Goal: Task Accomplishment & Management: Use online tool/utility

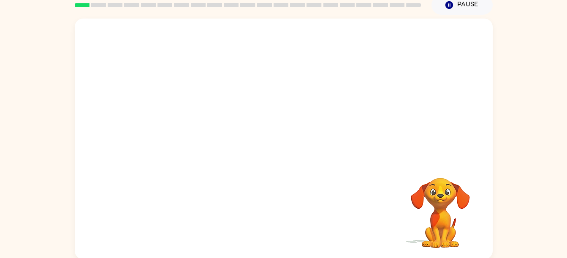
scroll to position [38, 0]
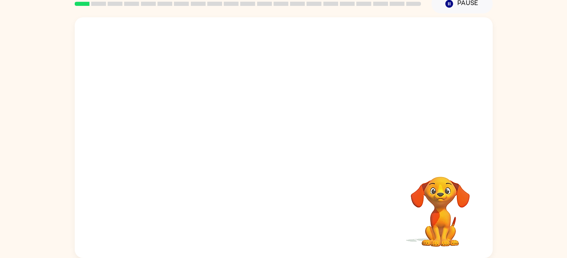
click at [422, 191] on video "Your browser must support playing .mp4 files to use Literably. Please try using…" at bounding box center [440, 206] width 84 height 84
drag, startPoint x: 355, startPoint y: 182, endPoint x: 319, endPoint y: 193, distance: 37.0
click at [319, 193] on div "Your browser must support playing .mp4 files to use Literably. Please try using…" at bounding box center [284, 137] width 418 height 241
click at [279, 145] on div at bounding box center [284, 142] width 54 height 31
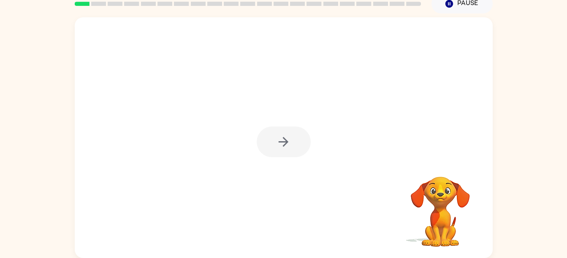
click at [279, 145] on div at bounding box center [284, 142] width 54 height 31
click at [275, 143] on button "button" at bounding box center [284, 142] width 54 height 31
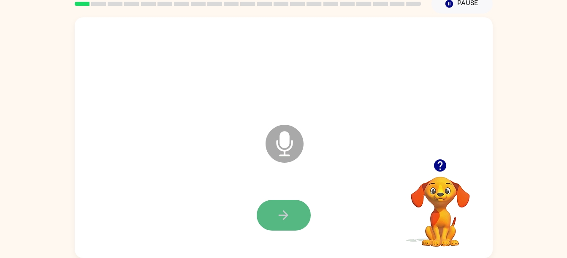
click at [284, 216] on icon "button" at bounding box center [283, 216] width 10 height 10
drag, startPoint x: 284, startPoint y: 216, endPoint x: 278, endPoint y: 205, distance: 12.3
click at [278, 205] on button "button" at bounding box center [284, 215] width 54 height 31
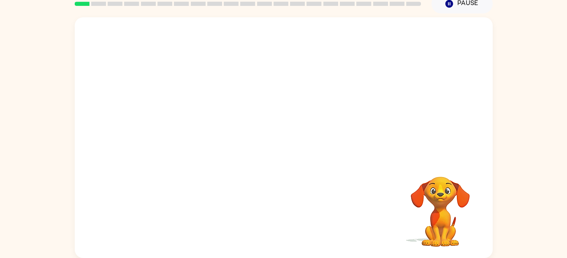
click at [345, 54] on div at bounding box center [283, 68] width 401 height 69
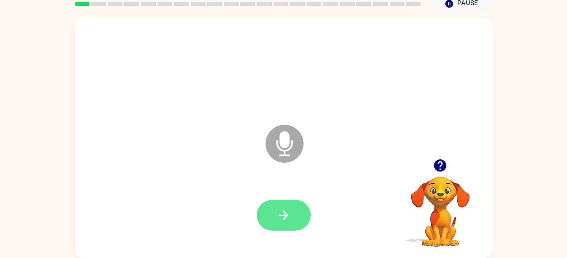
click at [280, 218] on icon "button" at bounding box center [283, 215] width 15 height 15
click at [279, 148] on icon "Microphone The Microphone is here when it is your turn to talk" at bounding box center [326, 154] width 127 height 63
click at [284, 151] on icon "Microphone The Microphone is here when it is your turn to talk" at bounding box center [326, 154] width 127 height 63
click at [294, 220] on button "button" at bounding box center [284, 215] width 54 height 31
click at [297, 148] on icon at bounding box center [284, 144] width 38 height 38
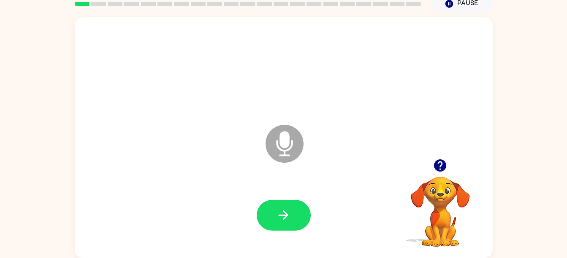
drag, startPoint x: 281, startPoint y: 144, endPoint x: 275, endPoint y: 138, distance: 8.7
click at [281, 143] on icon "Microphone The Microphone is here when it is your turn to talk" at bounding box center [326, 154] width 127 height 63
click at [275, 139] on icon at bounding box center [284, 144] width 38 height 38
drag, startPoint x: 275, startPoint y: 139, endPoint x: 371, endPoint y: 280, distance: 170.9
click at [371, 258] on html "[PERSON_NAME] ( Logout ) Pause Pause Microphone The Microphone is here when it …" at bounding box center [283, 110] width 567 height 297
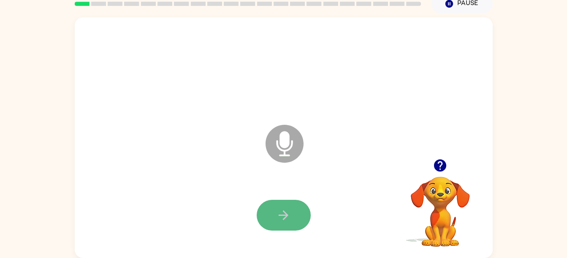
click at [298, 227] on button "button" at bounding box center [284, 215] width 54 height 31
click at [285, 151] on icon "Microphone The Microphone is here when it is your turn to talk" at bounding box center [326, 154] width 127 height 63
click at [429, 165] on div at bounding box center [440, 166] width 84 height 22
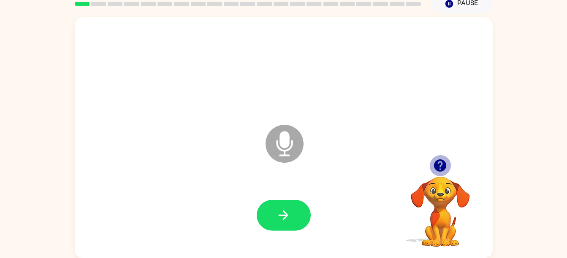
drag, startPoint x: 443, startPoint y: 162, endPoint x: 442, endPoint y: 166, distance: 4.9
click at [441, 163] on icon "button" at bounding box center [439, 165] width 15 height 15
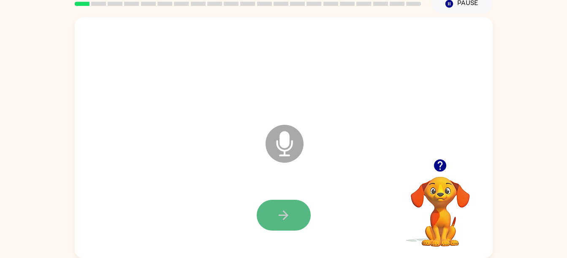
click at [297, 208] on button "button" at bounding box center [284, 215] width 54 height 31
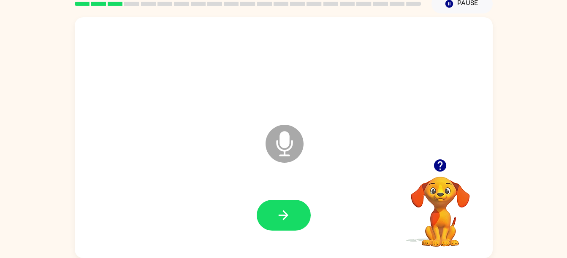
drag, startPoint x: 295, startPoint y: 140, endPoint x: 274, endPoint y: 171, distance: 37.1
click at [274, 171] on icon "Microphone The Microphone is here when it is your turn to talk" at bounding box center [326, 154] width 127 height 63
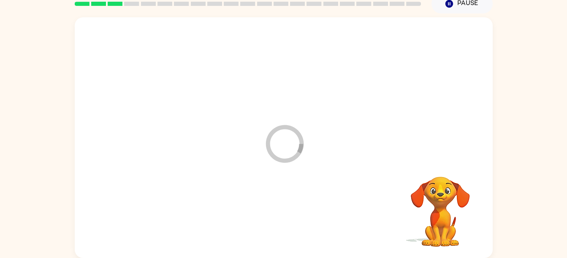
click at [296, 214] on div at bounding box center [283, 215] width 401 height 69
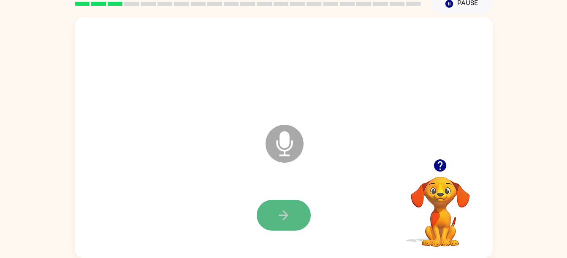
click at [289, 219] on icon "button" at bounding box center [283, 215] width 15 height 15
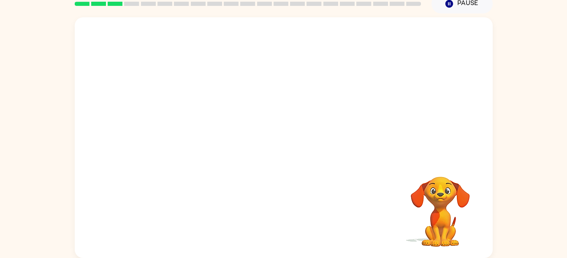
drag, startPoint x: 289, startPoint y: 219, endPoint x: 276, endPoint y: 160, distance: 60.8
click at [276, 160] on div at bounding box center [284, 137] width 418 height 241
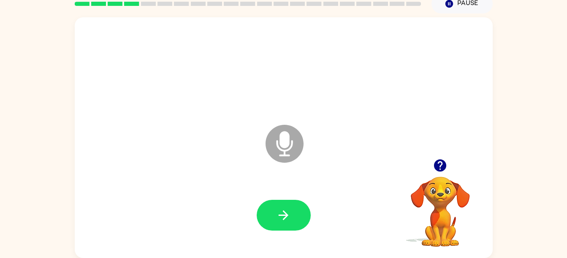
drag, startPoint x: 282, startPoint y: 148, endPoint x: 232, endPoint y: 104, distance: 67.0
click at [232, 104] on div "Microphone The Microphone is here when it is your turn to talk" at bounding box center [284, 137] width 418 height 241
click at [284, 204] on button "button" at bounding box center [284, 215] width 54 height 31
click at [291, 132] on icon at bounding box center [284, 144] width 38 height 38
click at [286, 131] on icon at bounding box center [284, 144] width 38 height 38
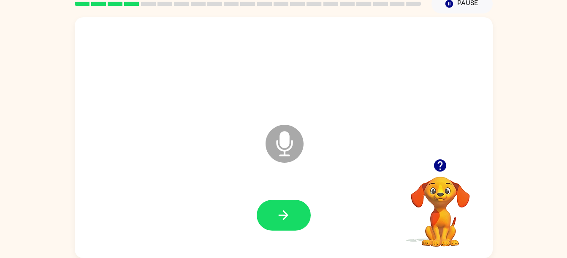
click at [281, 140] on icon "Microphone The Microphone is here when it is your turn to talk" at bounding box center [326, 154] width 127 height 63
drag, startPoint x: 281, startPoint y: 140, endPoint x: 265, endPoint y: 127, distance: 20.9
click at [265, 127] on icon "Microphone The Microphone is here when it is your turn to talk" at bounding box center [326, 154] width 127 height 63
click at [472, 6] on button "Pause Pause" at bounding box center [461, 3] width 61 height 19
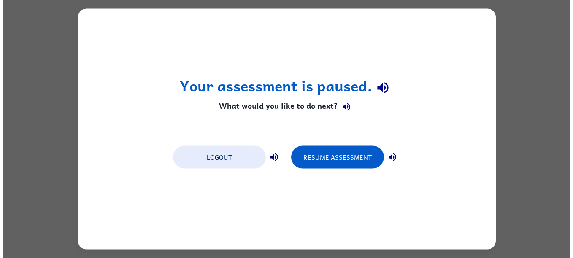
scroll to position [0, 0]
